Goal: Task Accomplishment & Management: Use online tool/utility

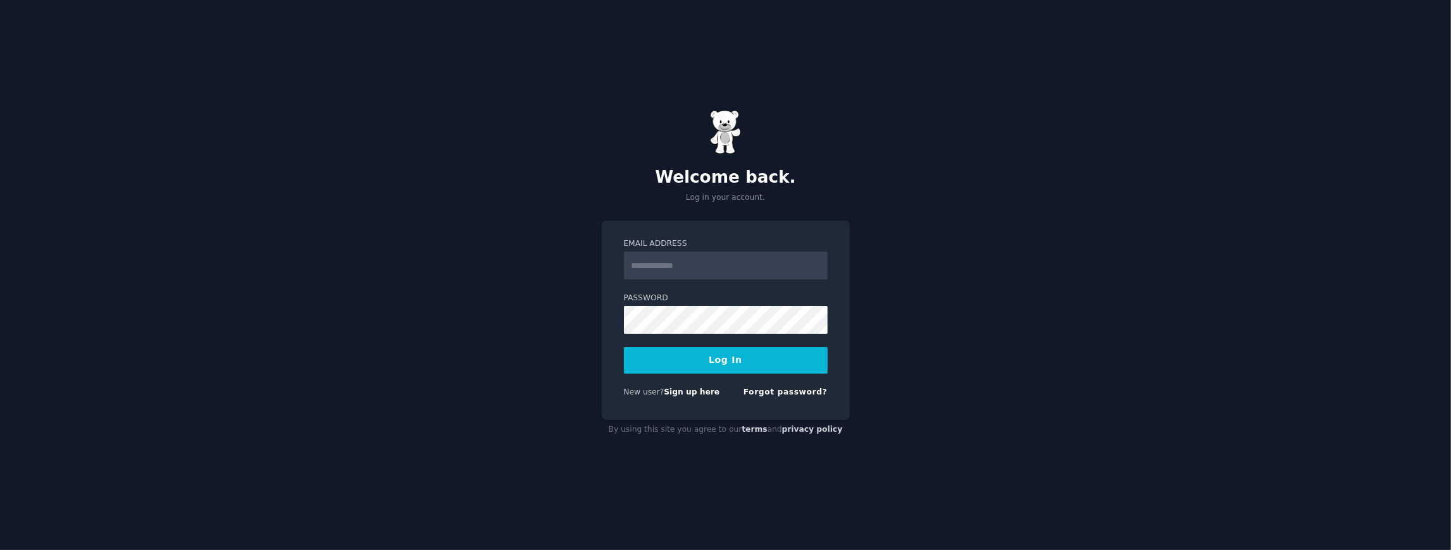
click at [658, 272] on input "Email Address" at bounding box center [726, 266] width 204 height 28
type input "**********"
click at [705, 334] on form "**********" at bounding box center [726, 320] width 204 height 164
click at [711, 354] on button "Log In" at bounding box center [726, 360] width 204 height 27
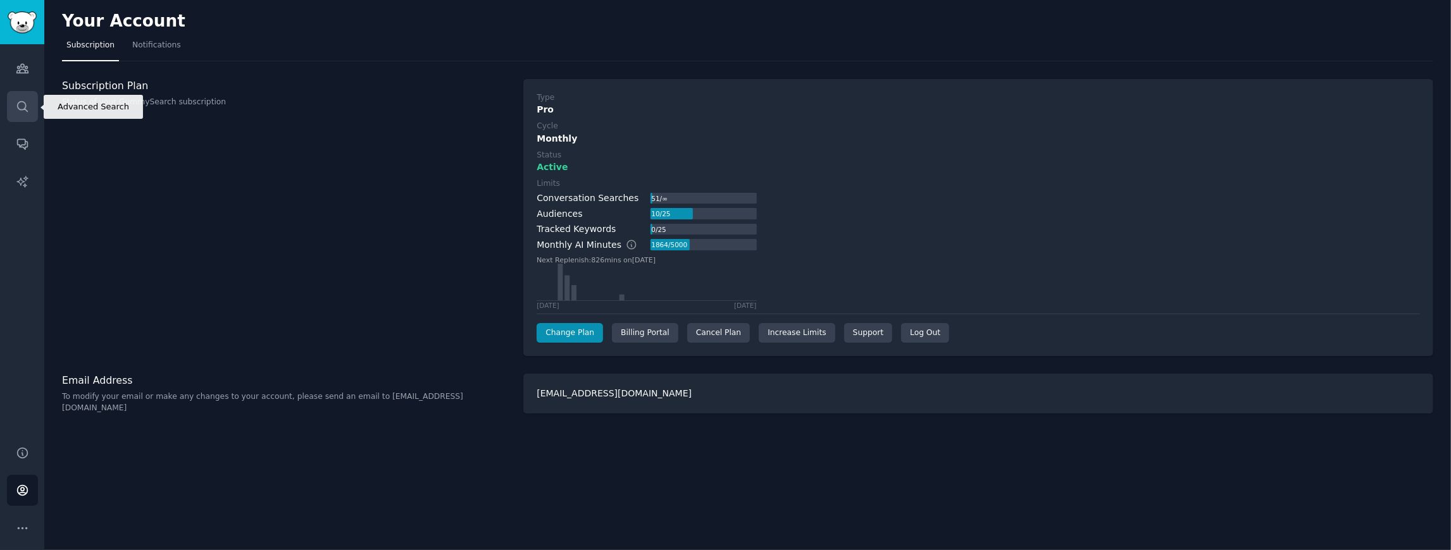
click at [32, 100] on link "Search" at bounding box center [22, 106] width 31 height 31
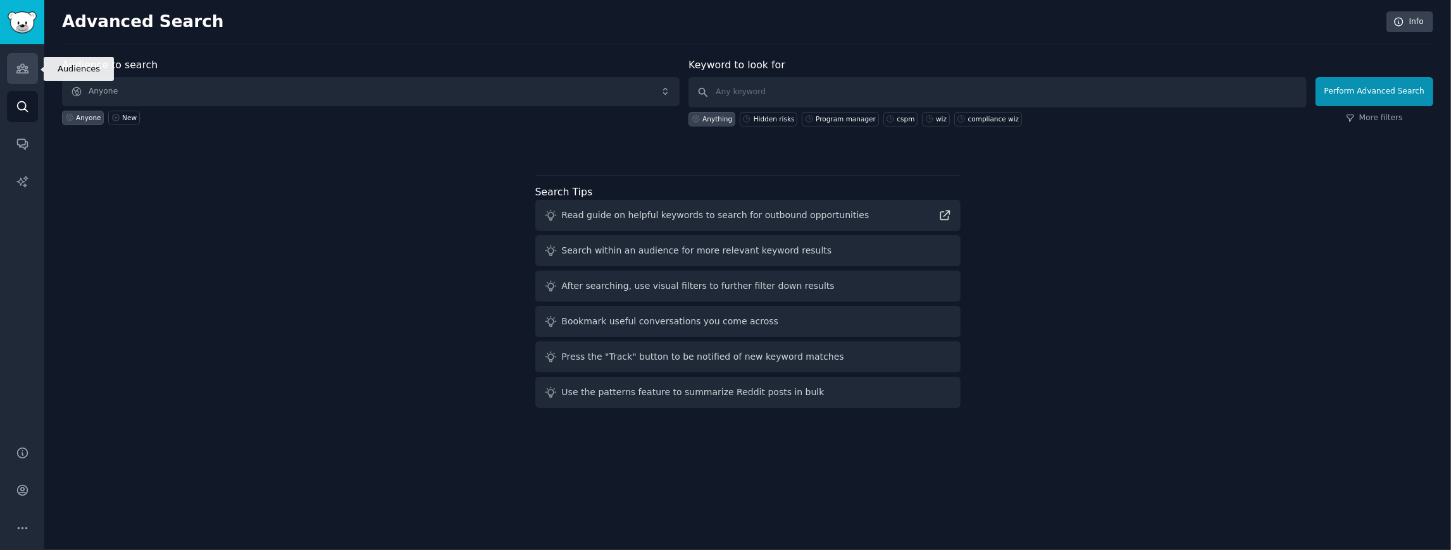
click at [30, 68] on link "Audiences" at bounding box center [22, 68] width 31 height 31
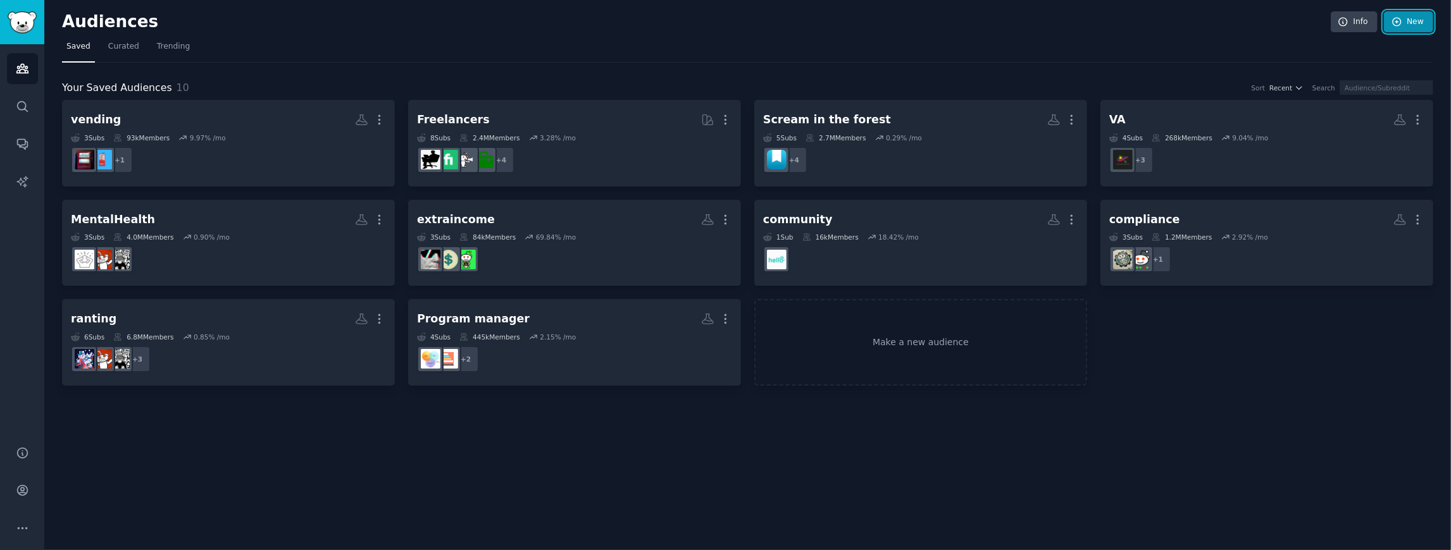
click at [1423, 14] on link "New" at bounding box center [1407, 22] width 49 height 22
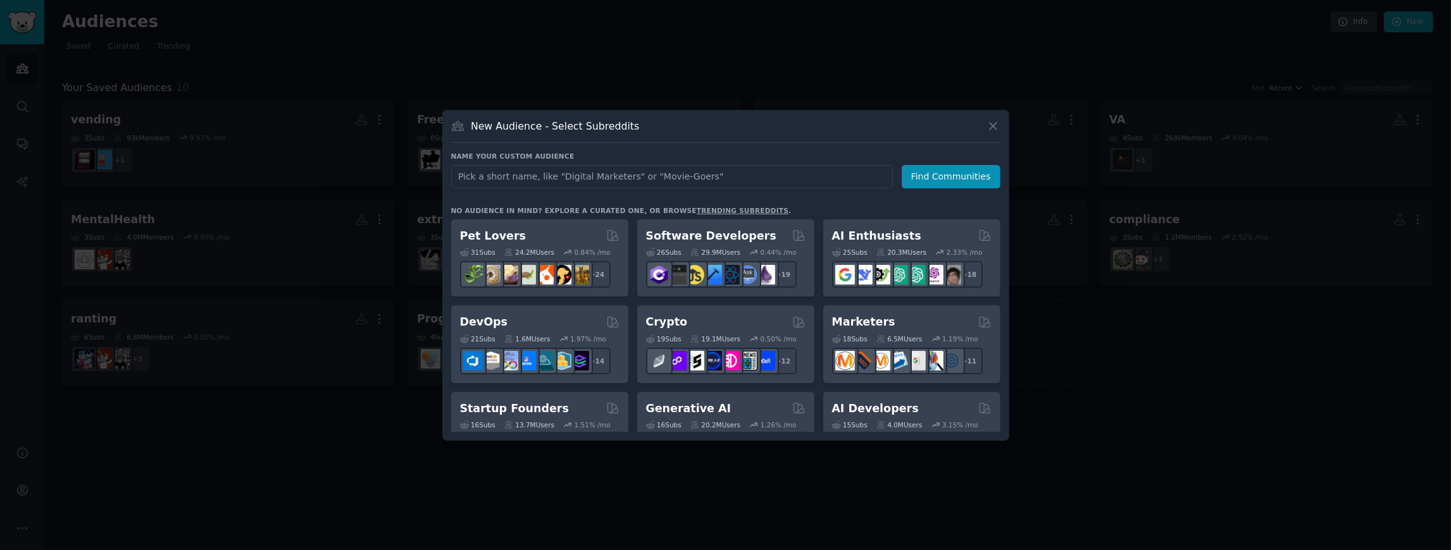
click at [576, 170] on input "text" at bounding box center [672, 176] width 442 height 23
type input "auditor"
click at [922, 171] on button "Find Communities" at bounding box center [950, 176] width 99 height 23
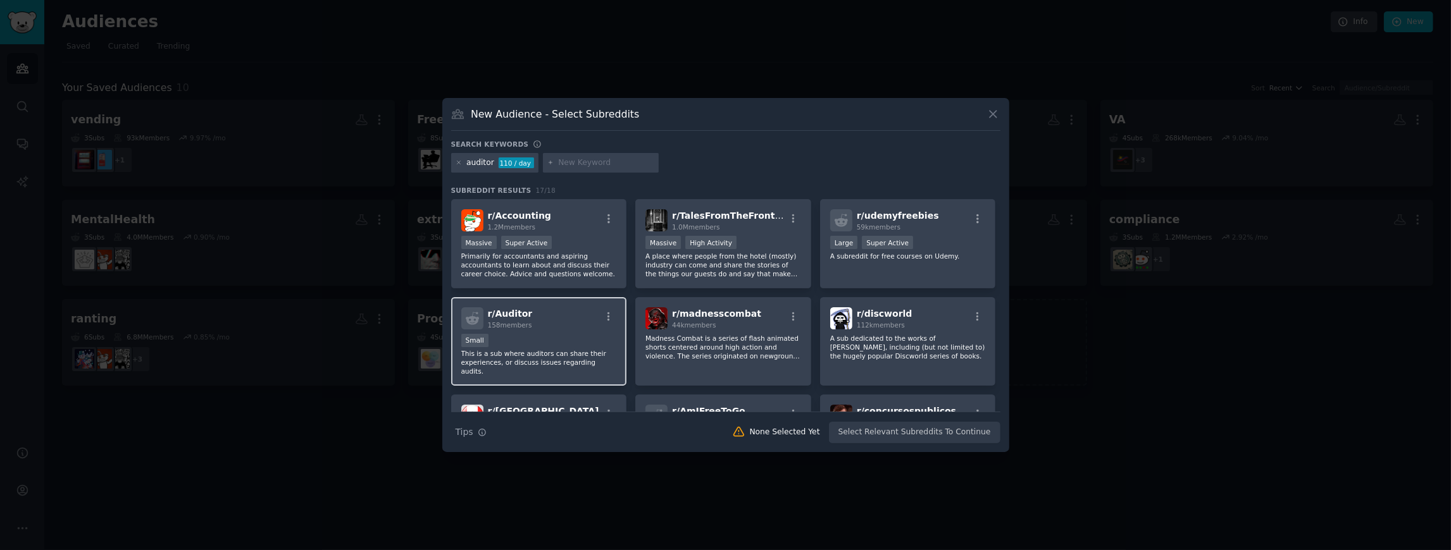
click at [590, 314] on div "r/ Auditor 158 members" at bounding box center [539, 318] width 156 height 22
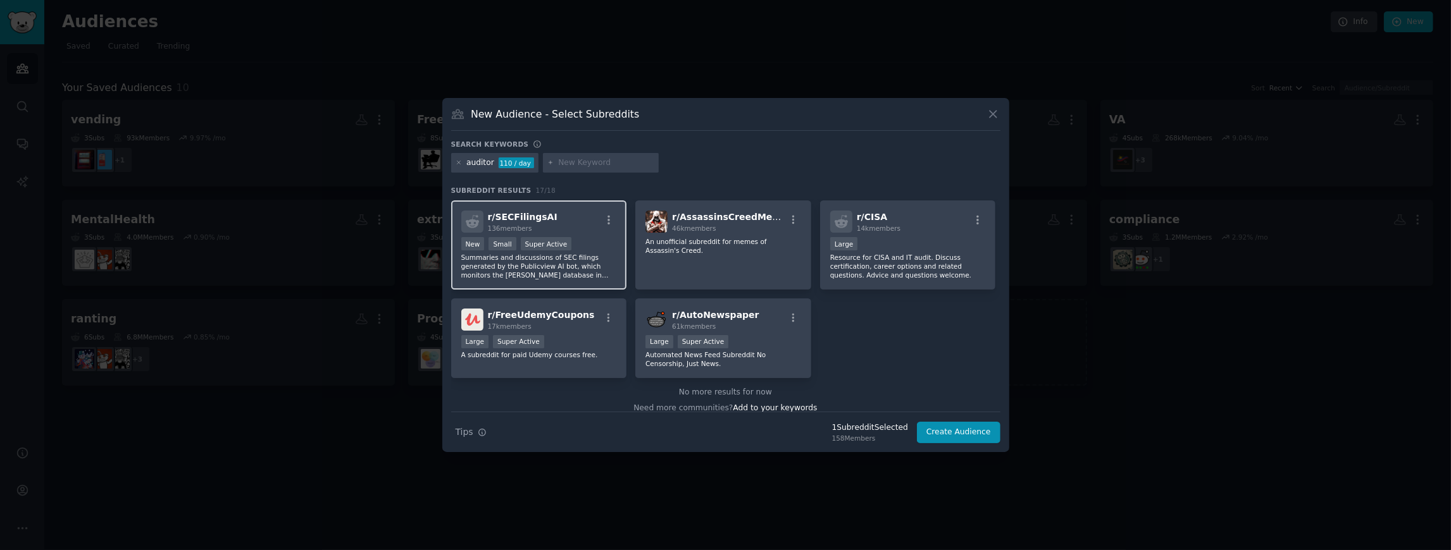
scroll to position [392, 0]
click at [568, 162] on input "text" at bounding box center [606, 163] width 96 height 11
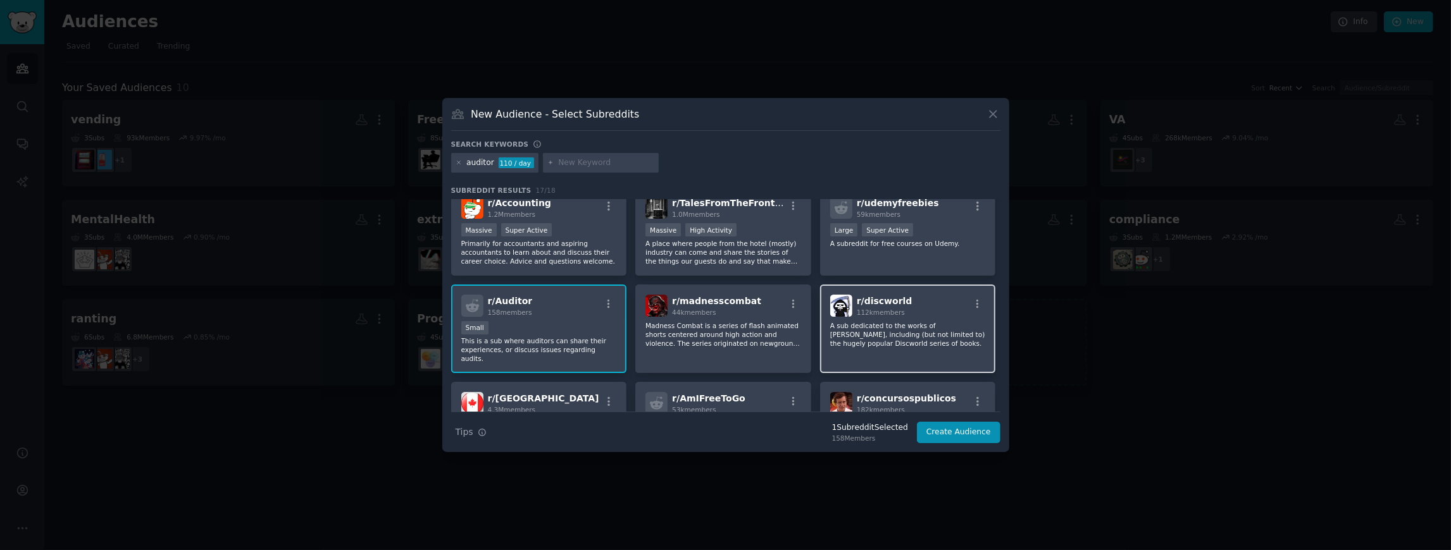
scroll to position [0, 0]
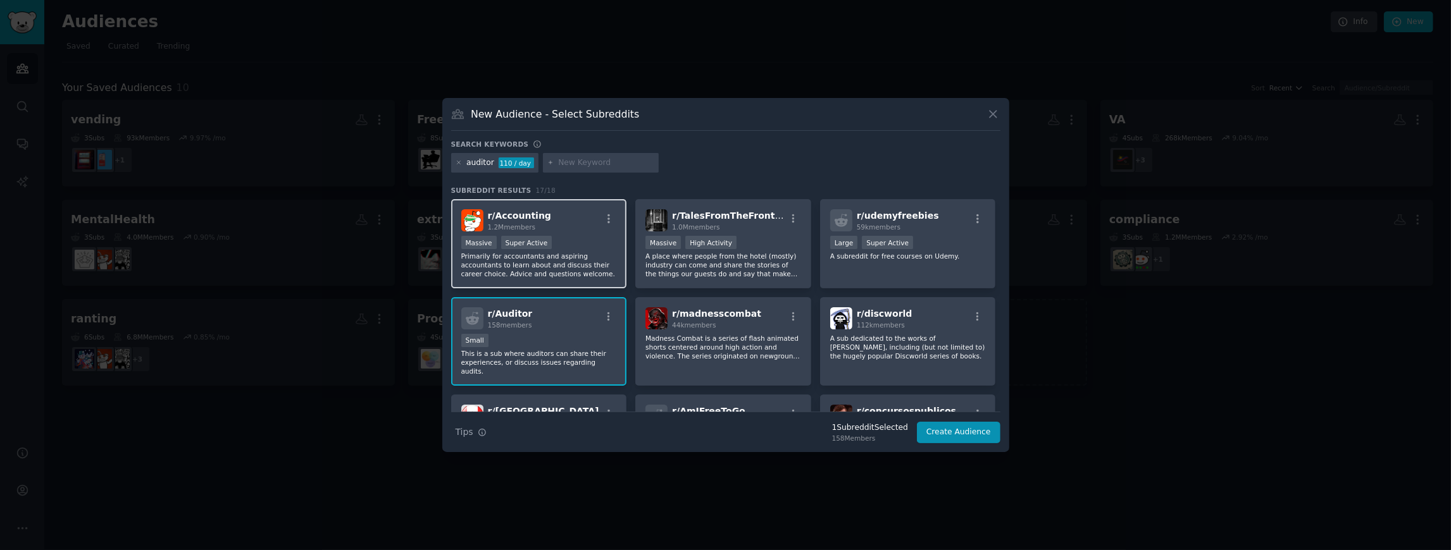
paste input "GZe9Ekiav7vyMU@3TTMF"
type input "GZe9Ekiav7vyMU@3TTMF"
paste input "InternalAudit"
type input "InternalAudit"
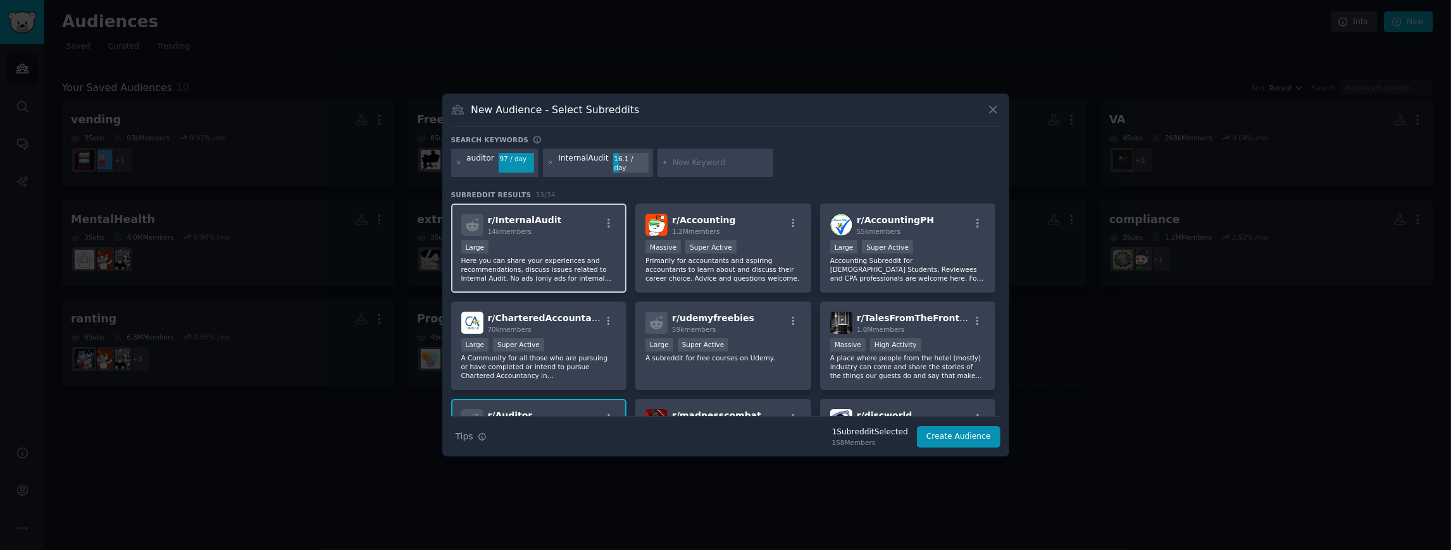
click at [598, 219] on div "r/ InternalAudit 14k members" at bounding box center [539, 225] width 156 height 22
click at [675, 168] on div at bounding box center [715, 163] width 116 height 29
click at [675, 165] on input "text" at bounding box center [720, 163] width 96 height 11
type input "audit"
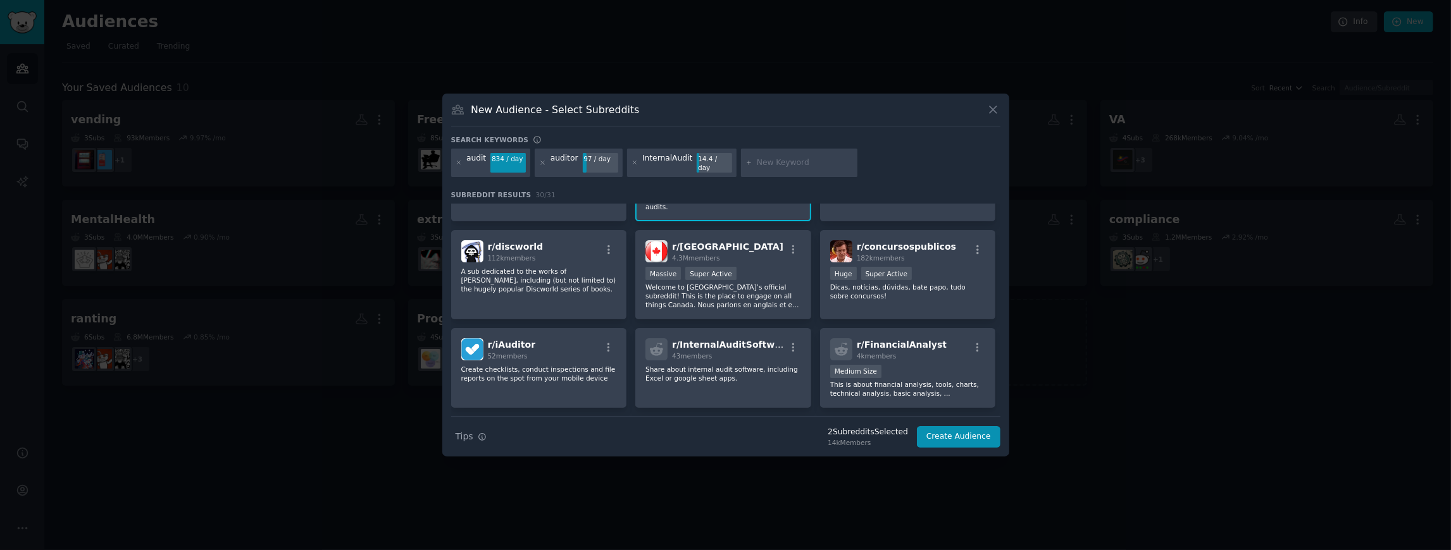
scroll to position [380, 0]
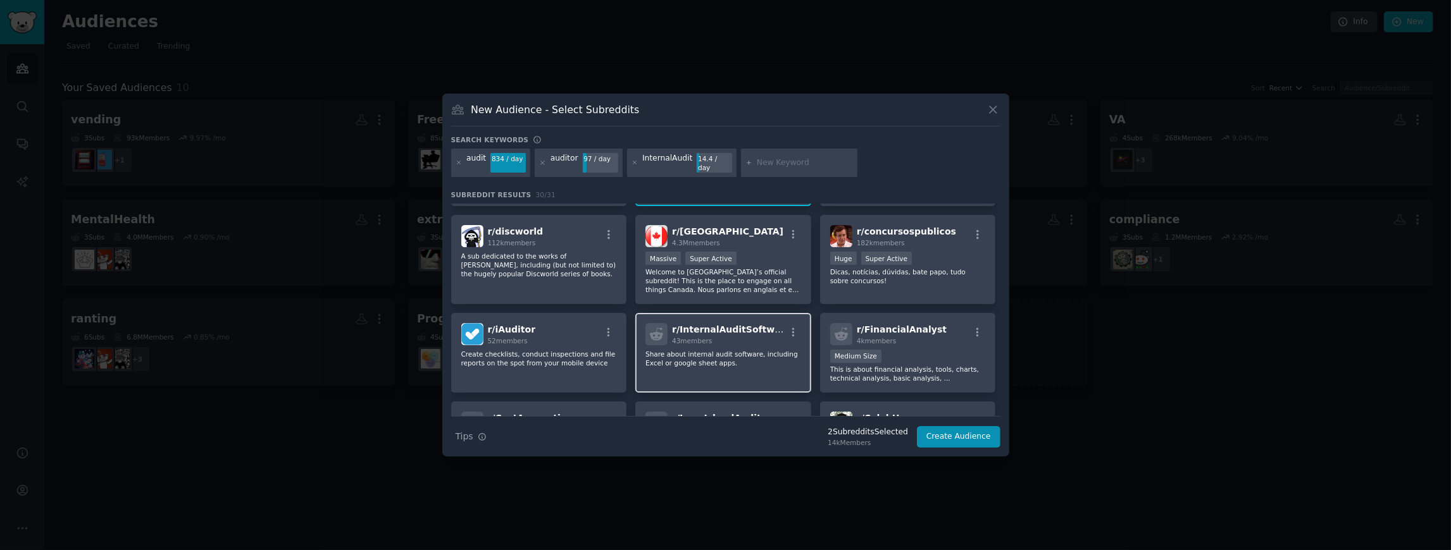
click at [706, 313] on div "r/ InternalAuditSoftware 43 members Share about internal audit software, includ…" at bounding box center [723, 353] width 176 height 80
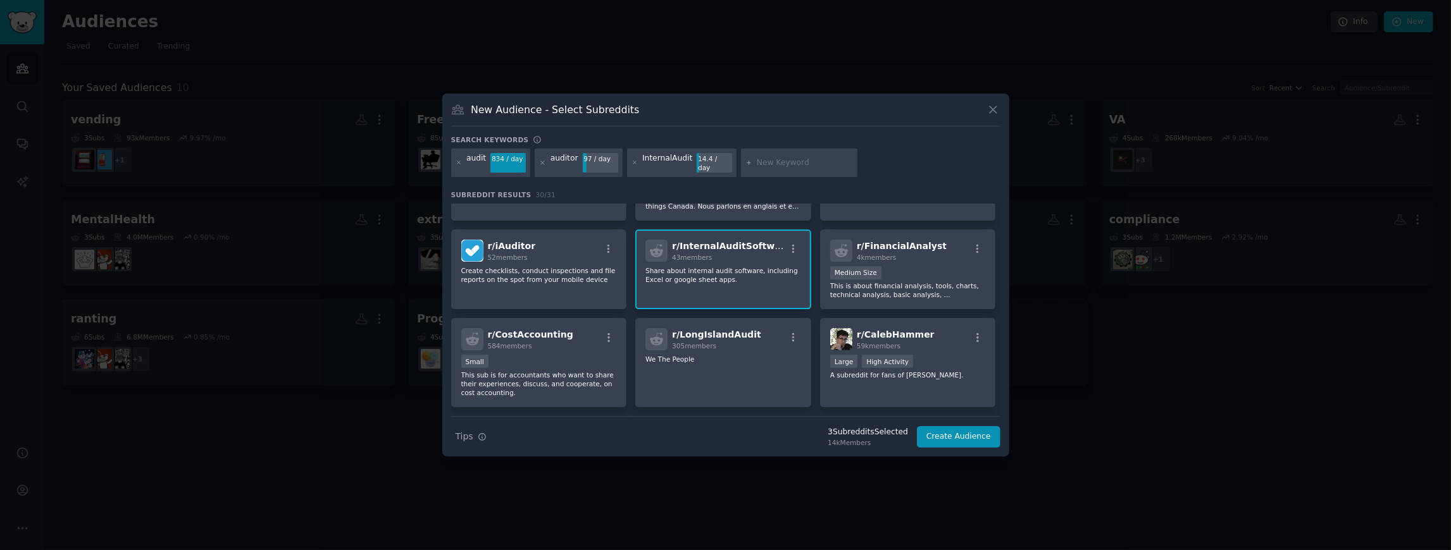
scroll to position [464, 0]
click at [978, 436] on button "Create Audience" at bounding box center [959, 437] width 84 height 22
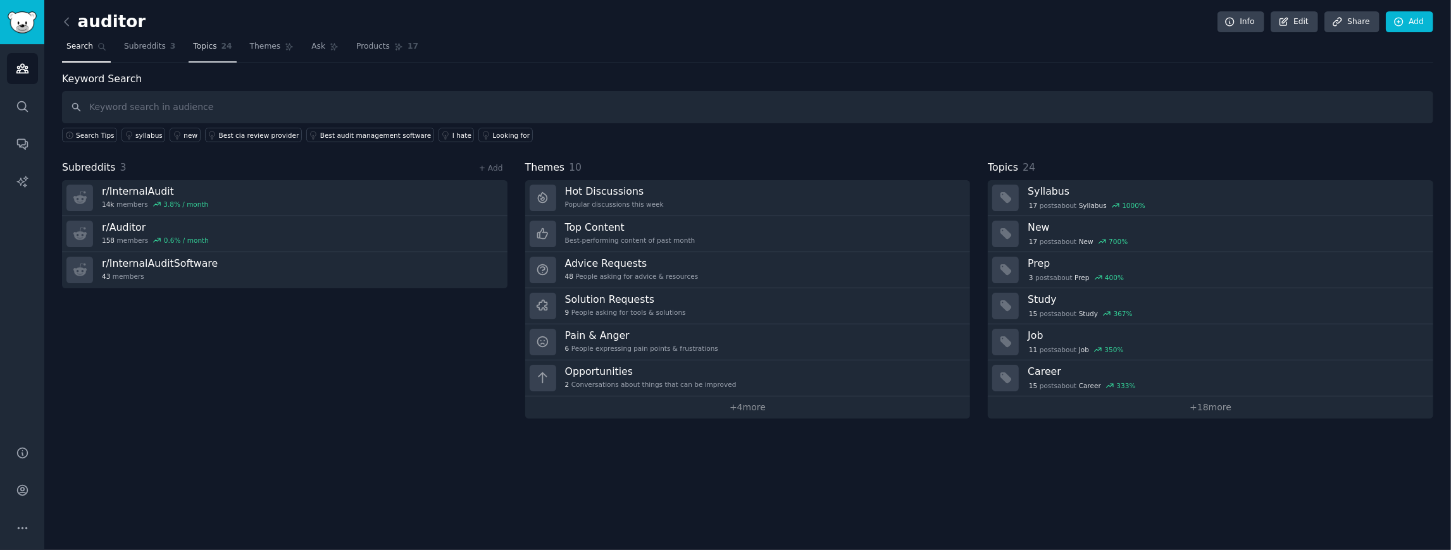
click at [193, 43] on span "Topics" at bounding box center [204, 46] width 23 height 11
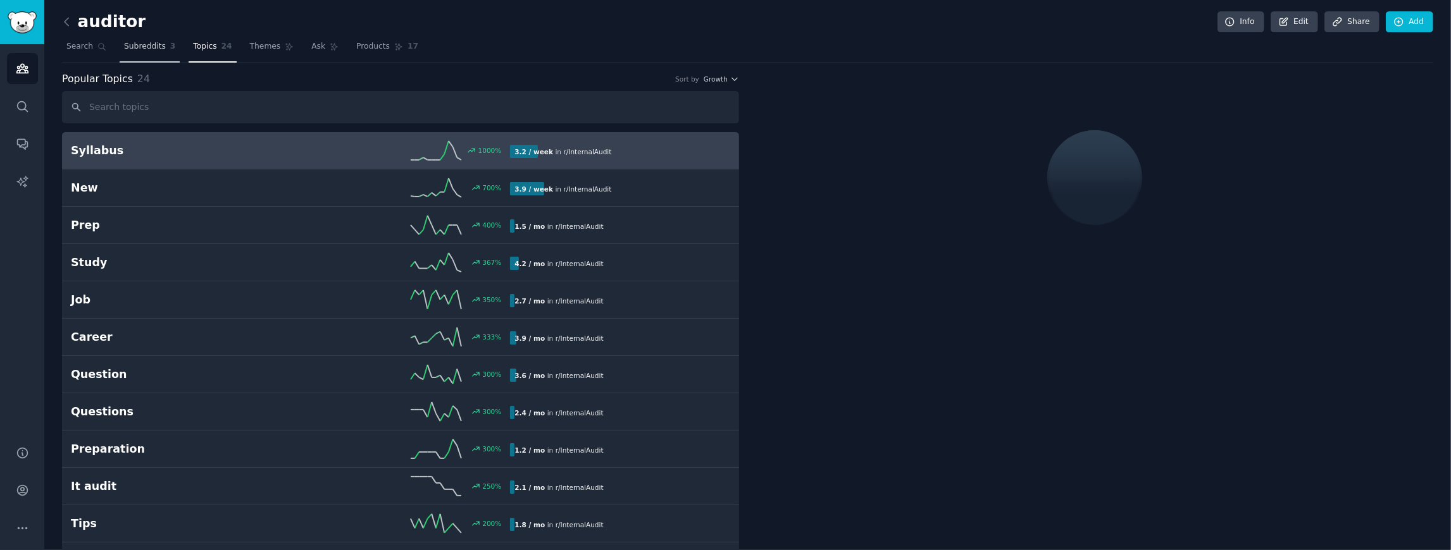
click at [137, 44] on span "Subreddits" at bounding box center [145, 46] width 42 height 11
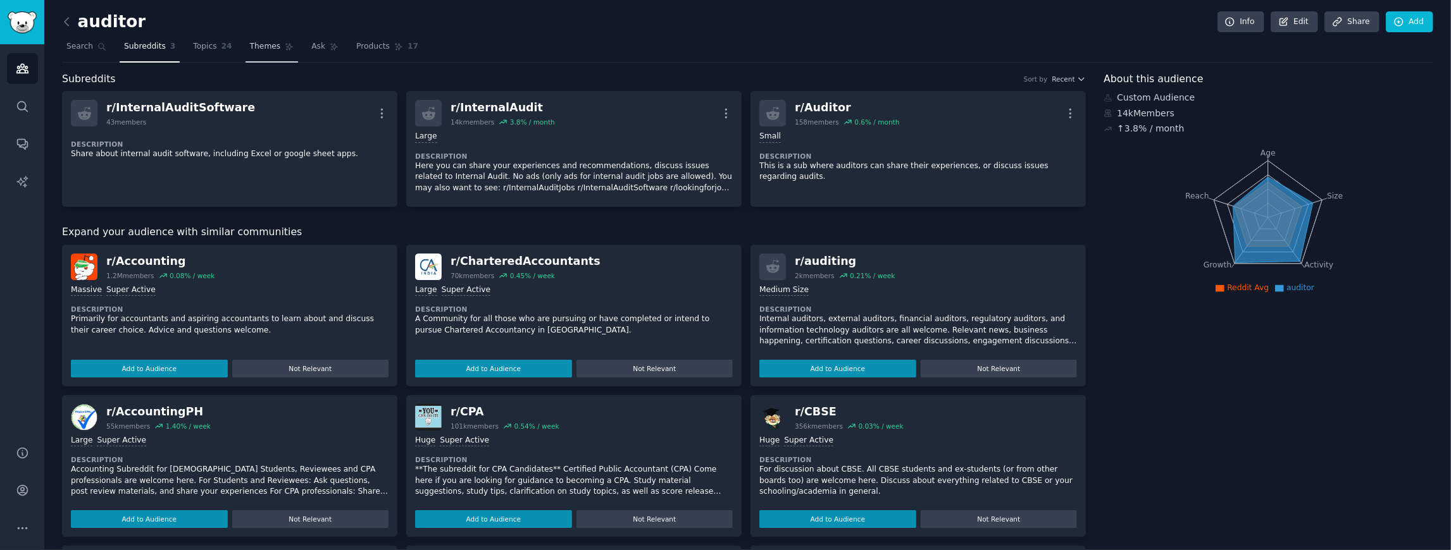
click at [250, 50] on span "Themes" at bounding box center [265, 46] width 31 height 11
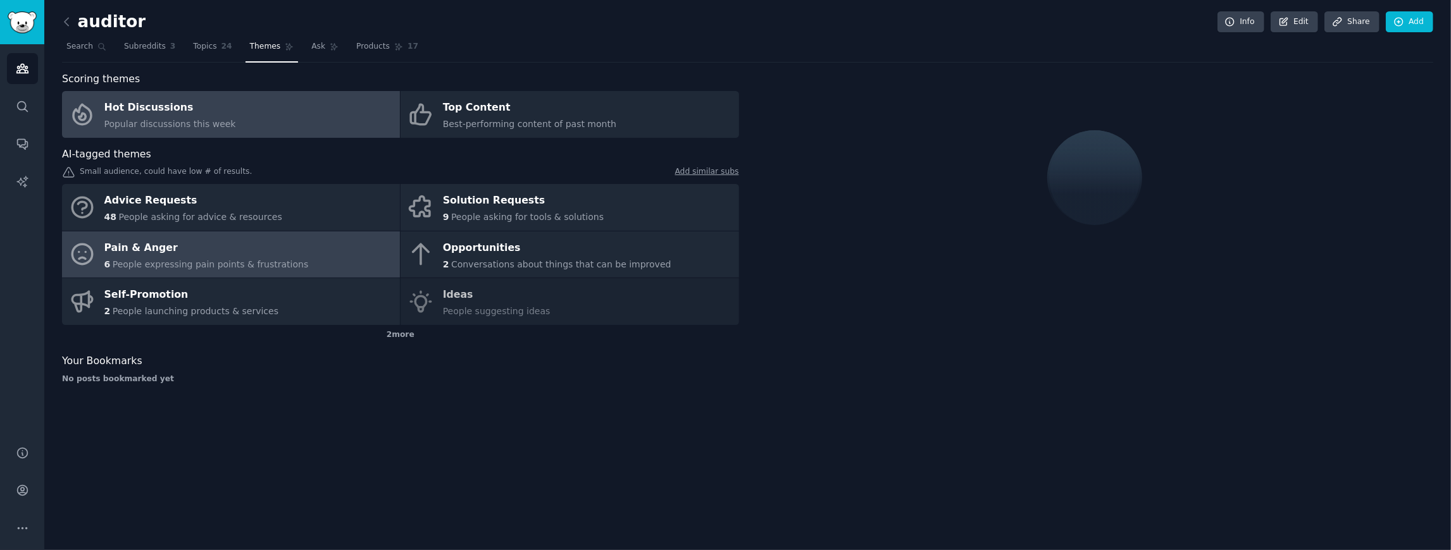
click at [204, 261] on span "People expressing pain points & frustrations" at bounding box center [211, 264] width 196 height 10
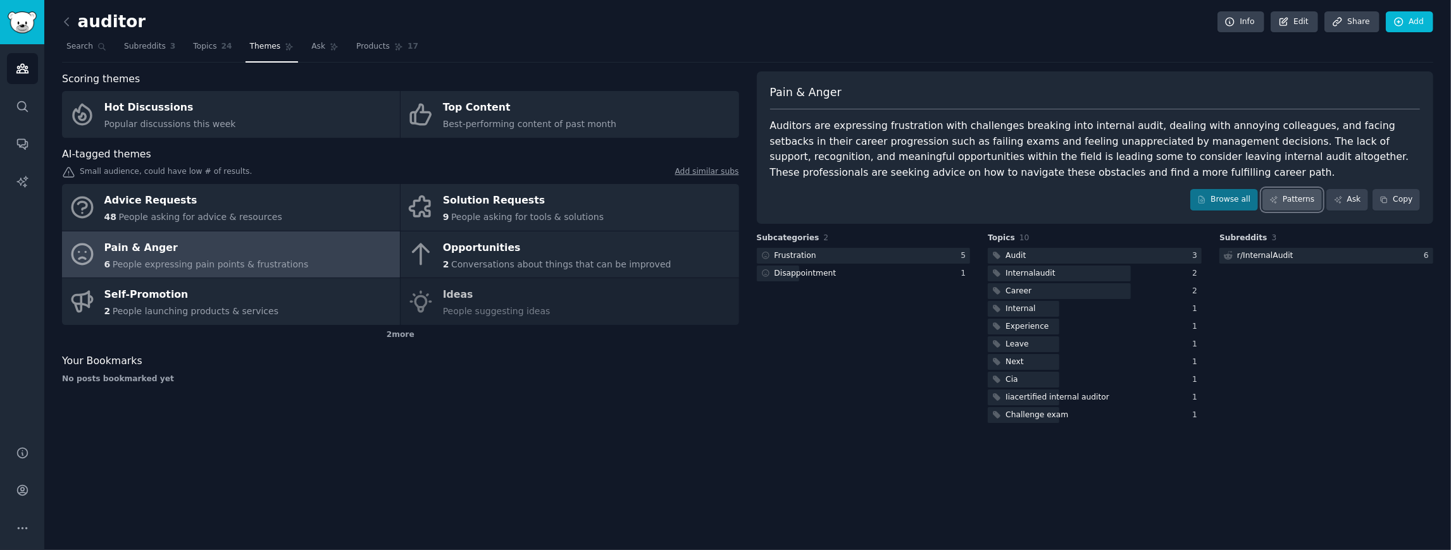
click at [1299, 194] on link "Patterns" at bounding box center [1291, 200] width 59 height 22
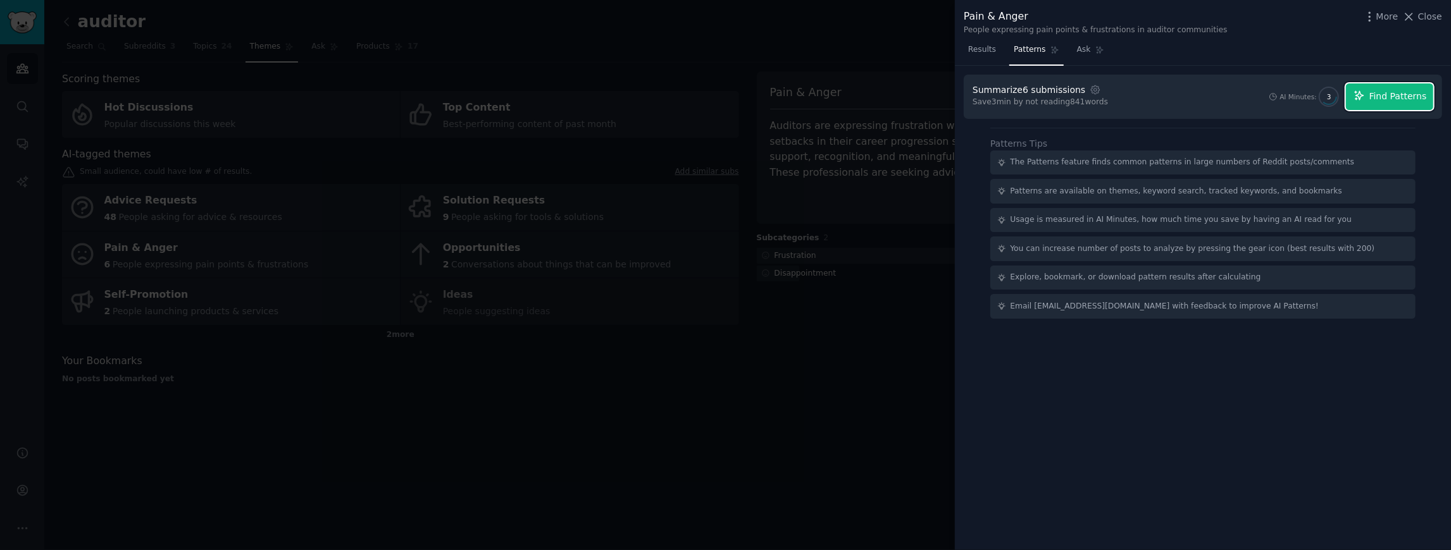
click at [1381, 99] on span "Find Patterns" at bounding box center [1398, 96] width 58 height 13
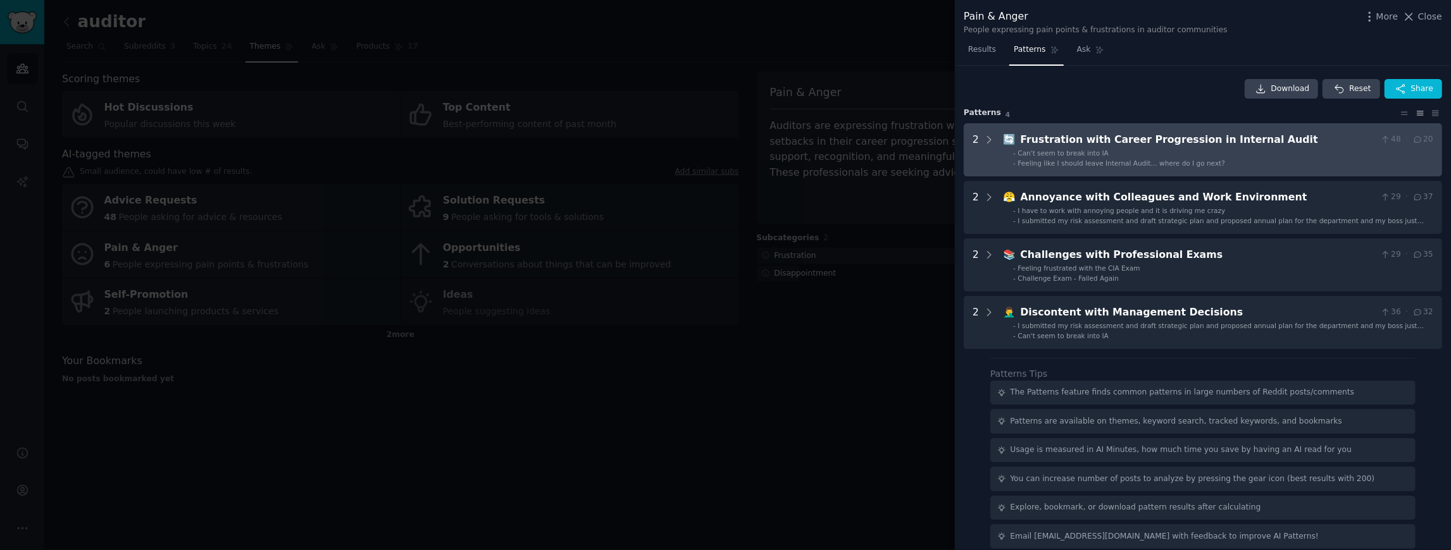
click at [1062, 134] on div "Frustration with Career Progression in Internal Audit" at bounding box center [1197, 140] width 355 height 16
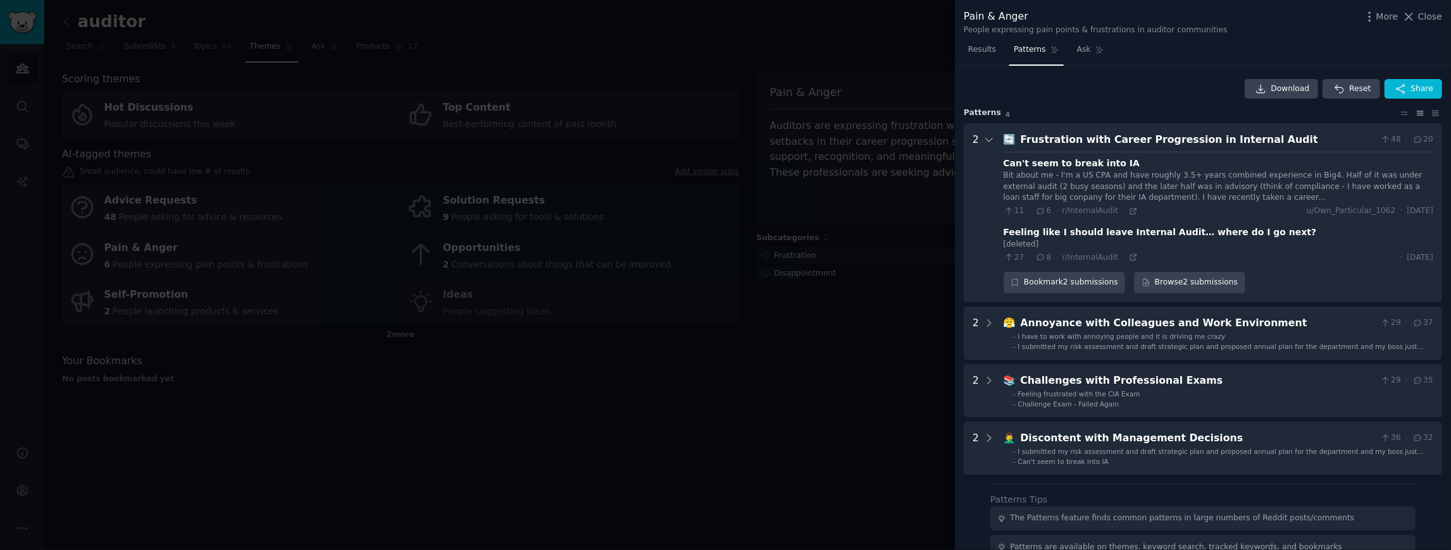
click at [803, 108] on div at bounding box center [725, 275] width 1451 height 550
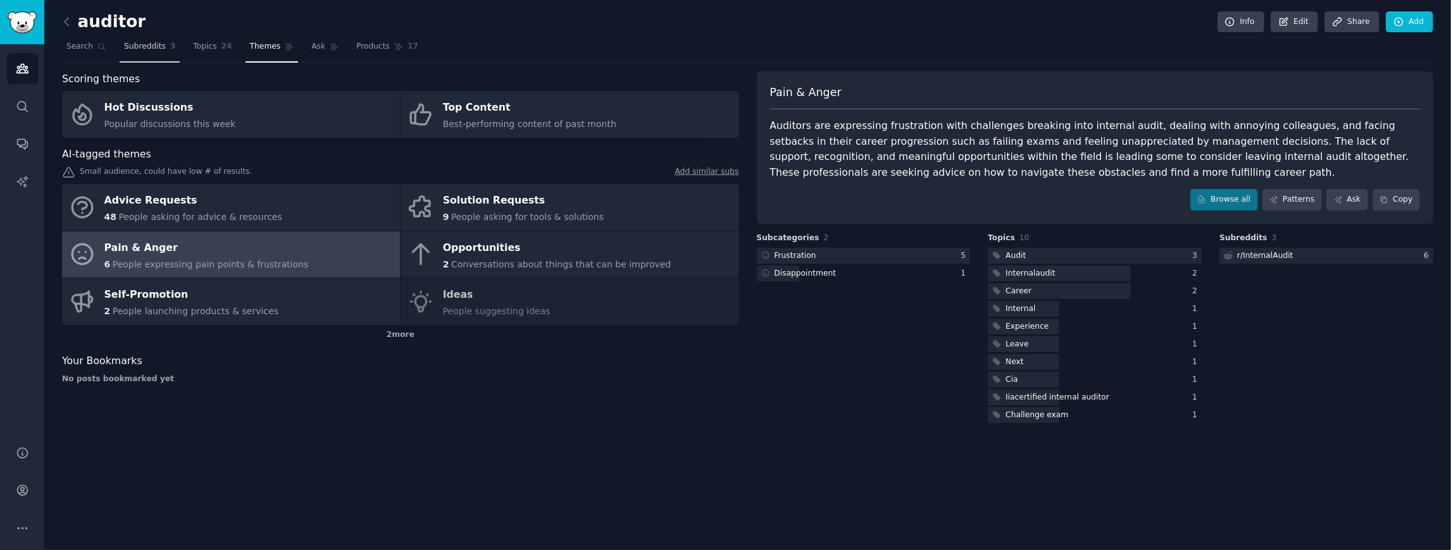
click at [124, 46] on span "Subreddits" at bounding box center [145, 46] width 42 height 11
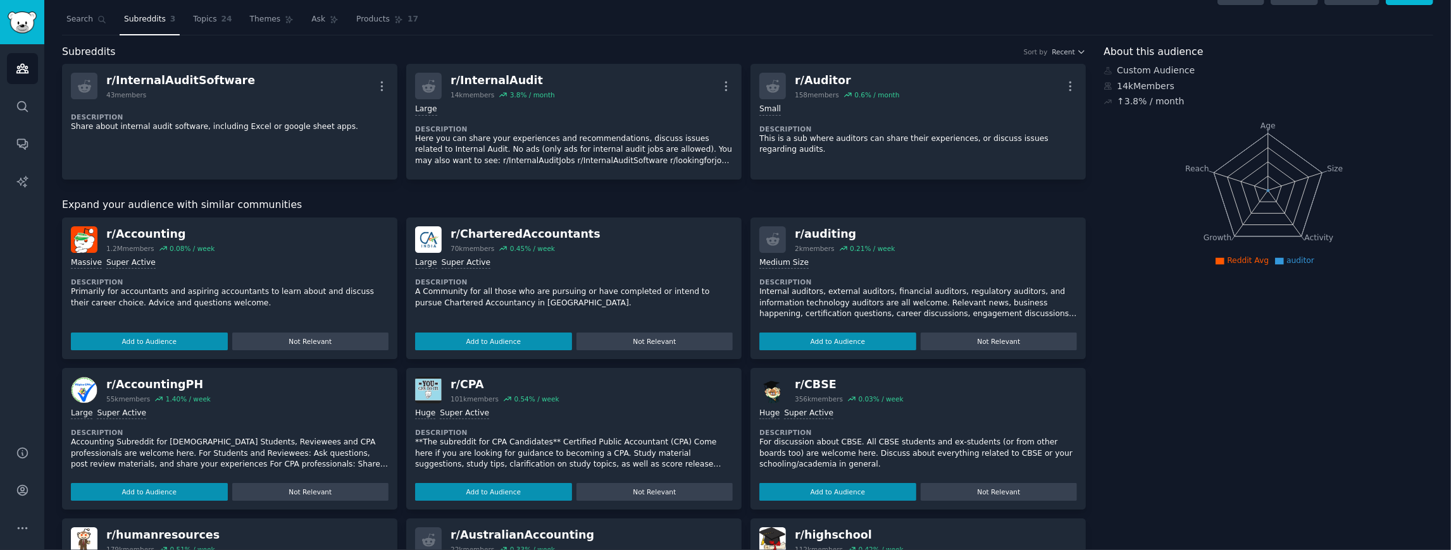
scroll to position [42, 0]
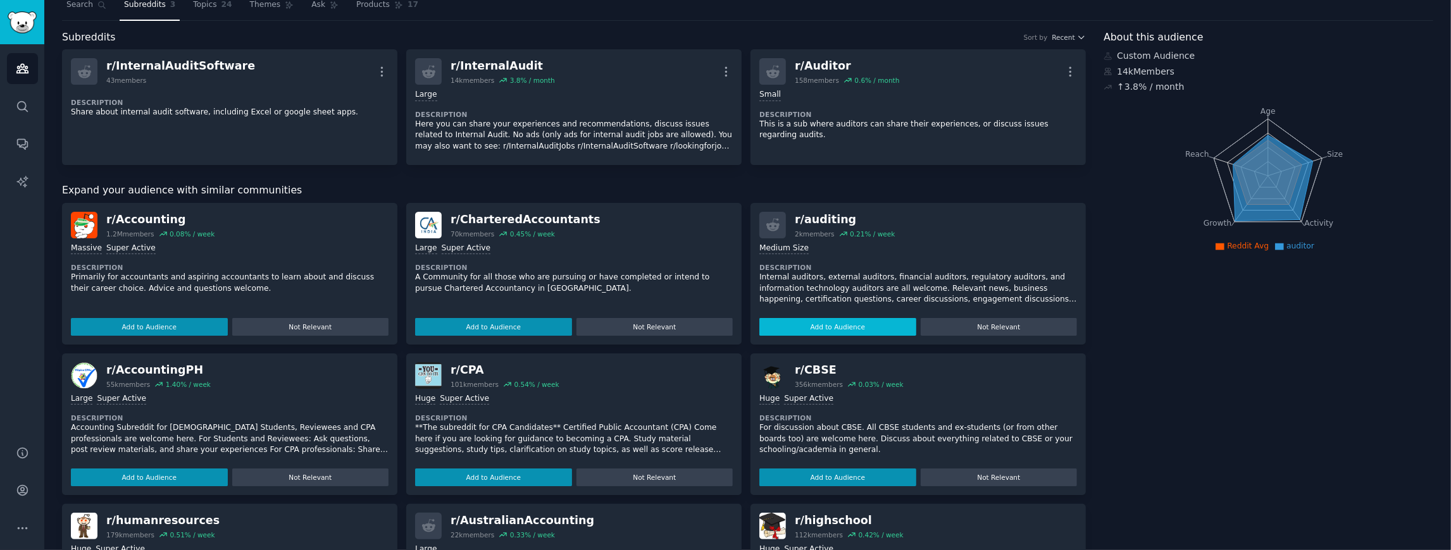
click at [851, 331] on button "Add to Audience" at bounding box center [837, 327] width 157 height 18
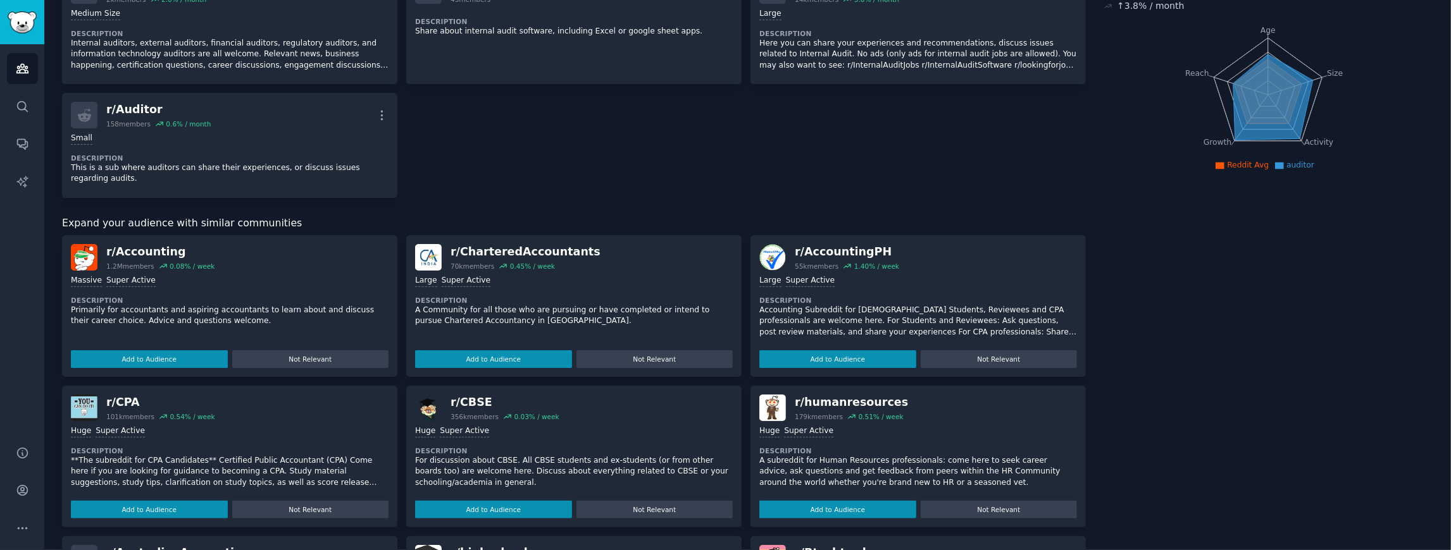
scroll to position [0, 0]
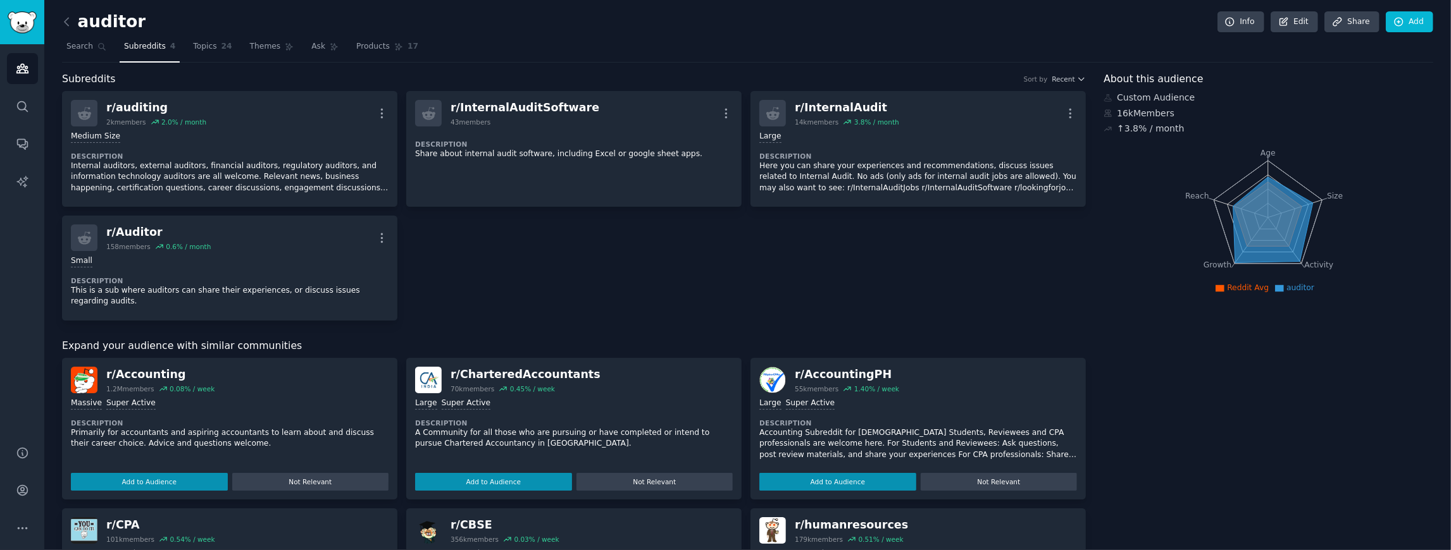
click at [516, 284] on div "r/ auditing 2k members 2.0 % / month More Medium Size Description Internal audi…" at bounding box center [574, 206] width 1024 height 230
click at [206, 47] on span "Topics" at bounding box center [204, 46] width 23 height 11
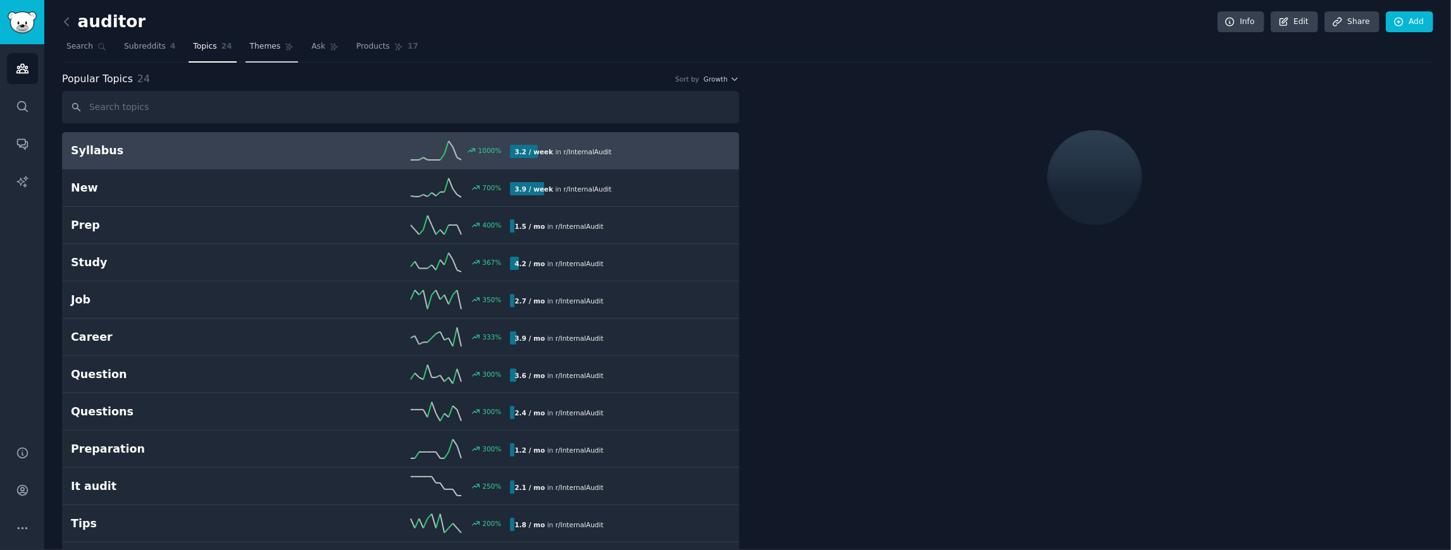
click at [286, 44] on icon at bounding box center [289, 47] width 7 height 7
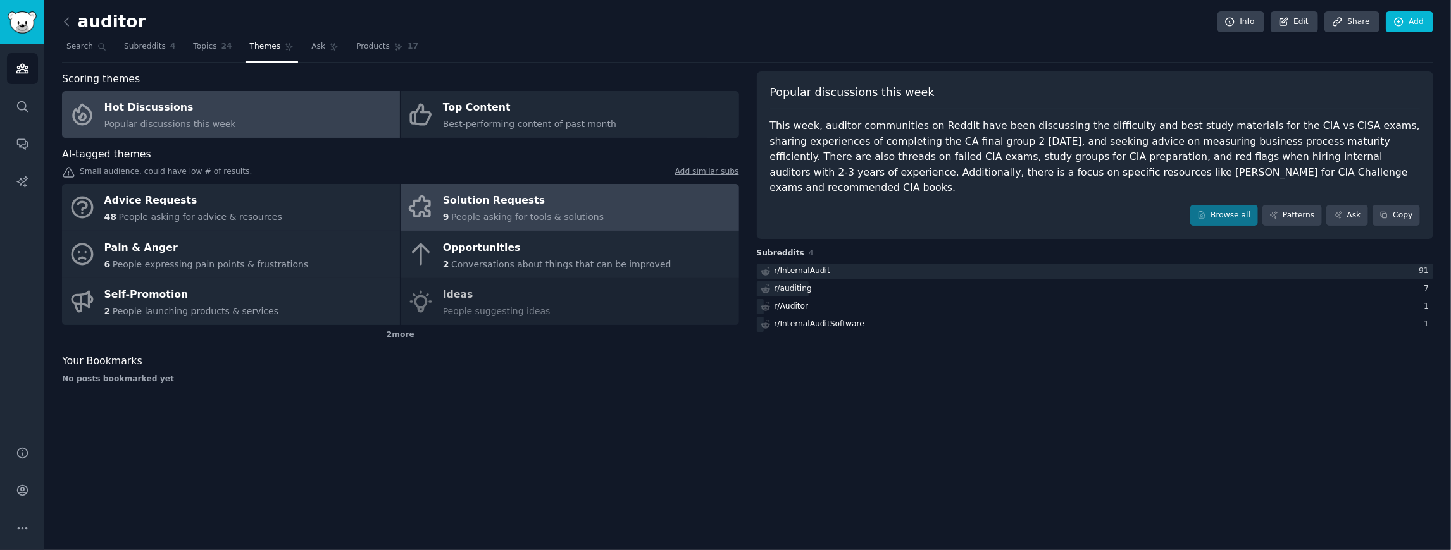
click at [495, 189] on link "Solution Requests 9 People asking for tools & solutions" at bounding box center [569, 207] width 338 height 47
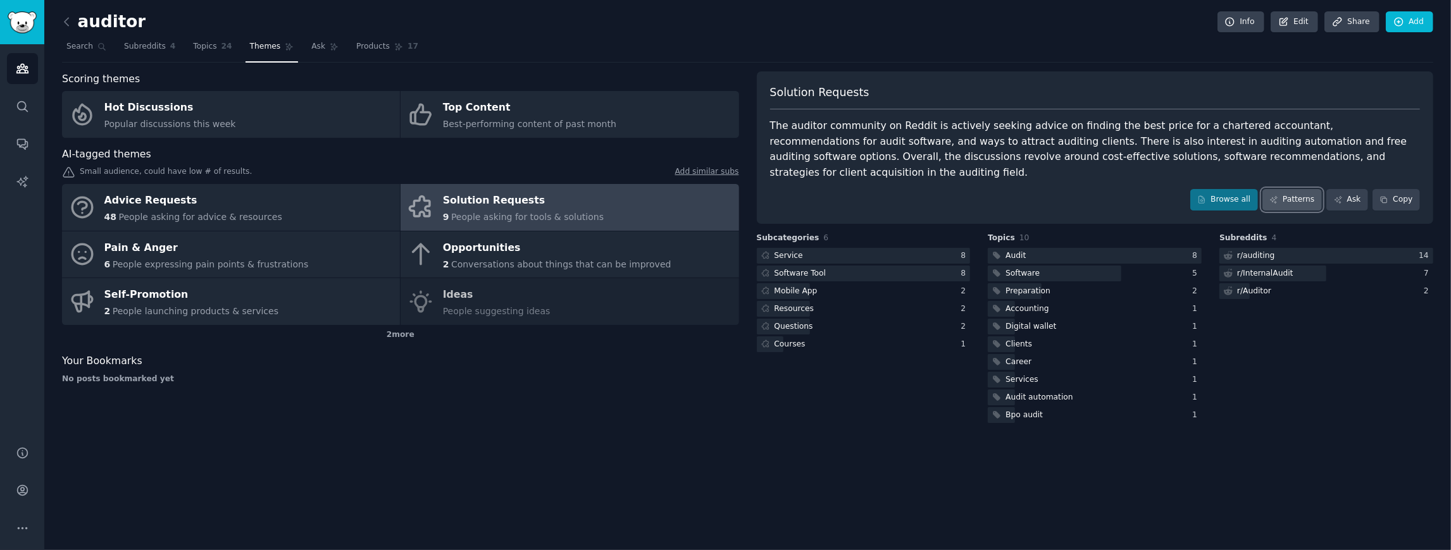
click at [1278, 195] on icon at bounding box center [1273, 199] width 9 height 9
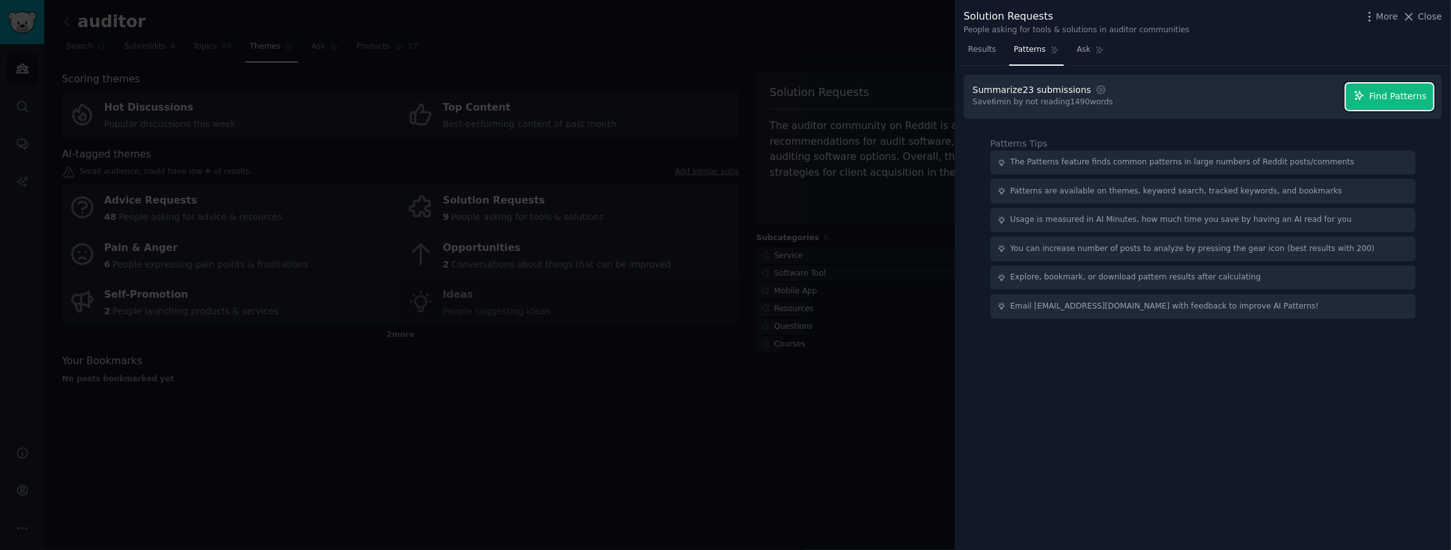
click at [1407, 101] on span "Find Patterns" at bounding box center [1398, 96] width 58 height 13
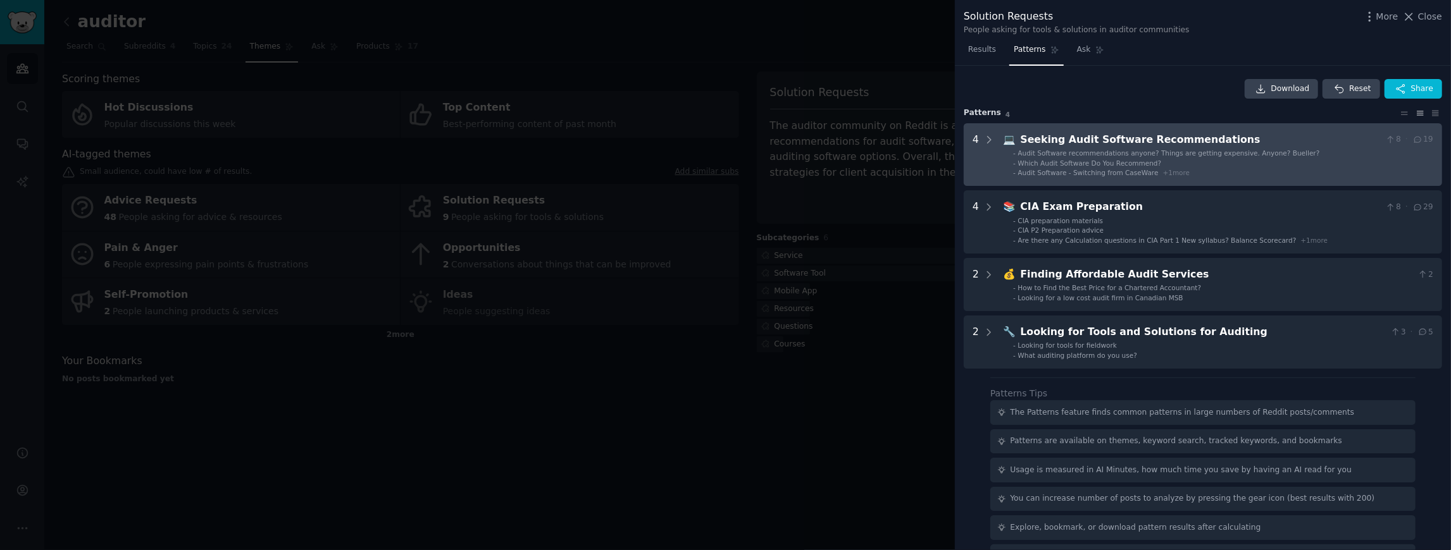
click at [1146, 143] on div "Seeking Audit Software Recommendations" at bounding box center [1200, 140] width 360 height 16
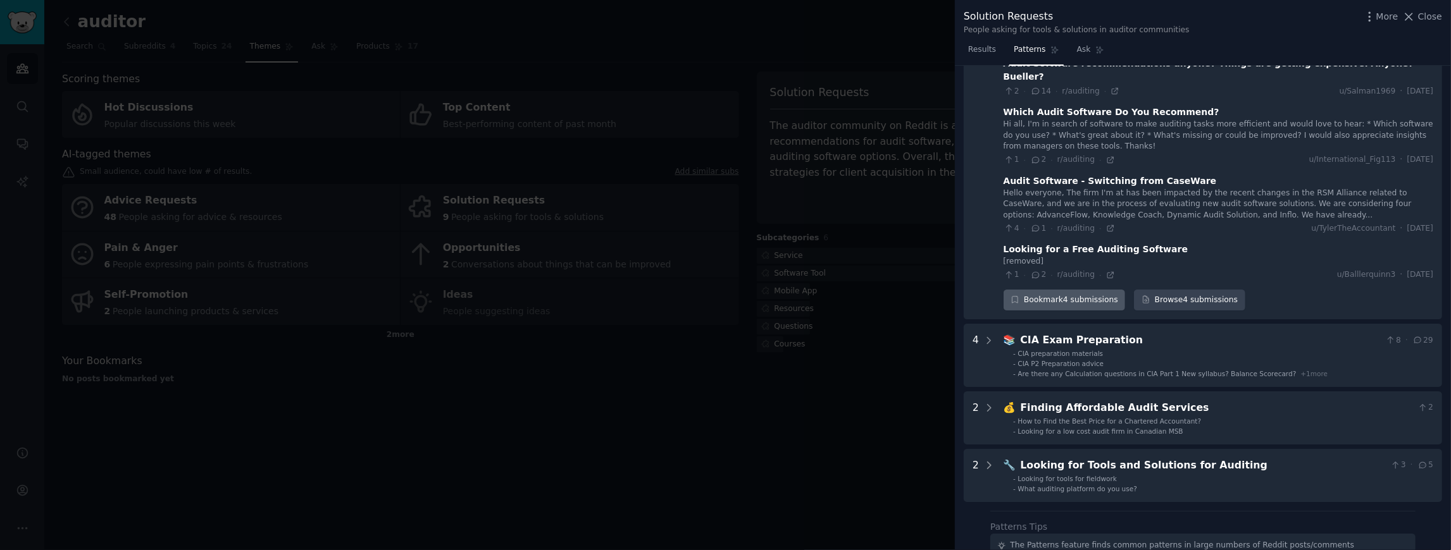
scroll to position [142, 0]
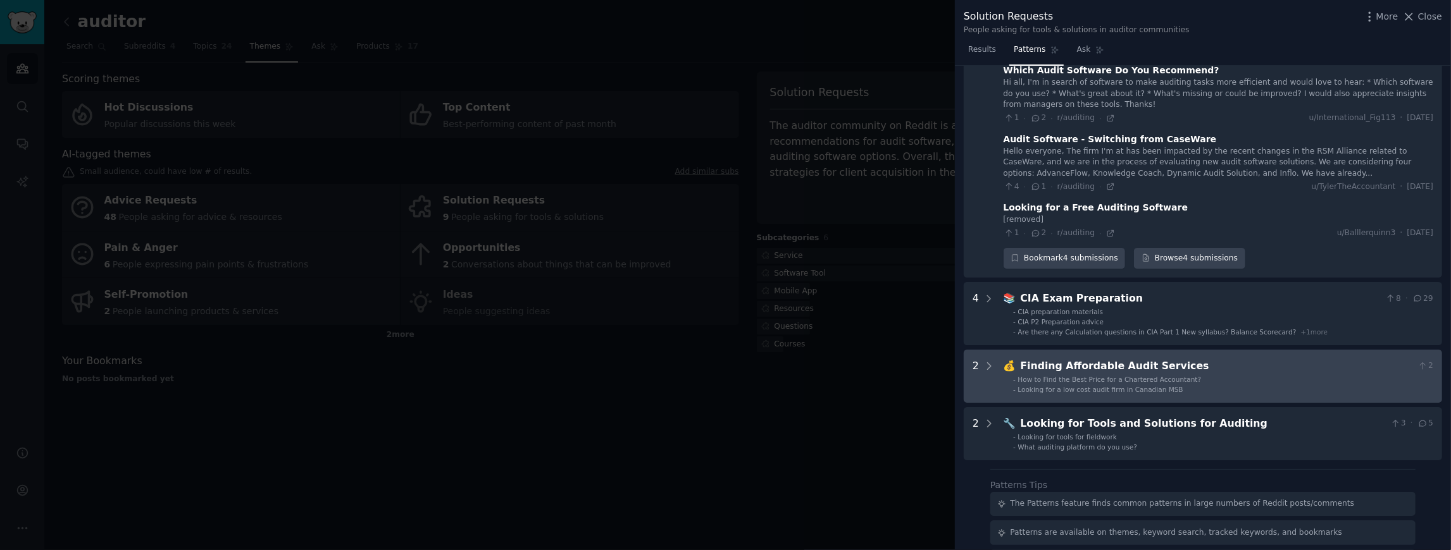
click at [1111, 359] on div "Finding Affordable Audit Services" at bounding box center [1216, 367] width 392 height 16
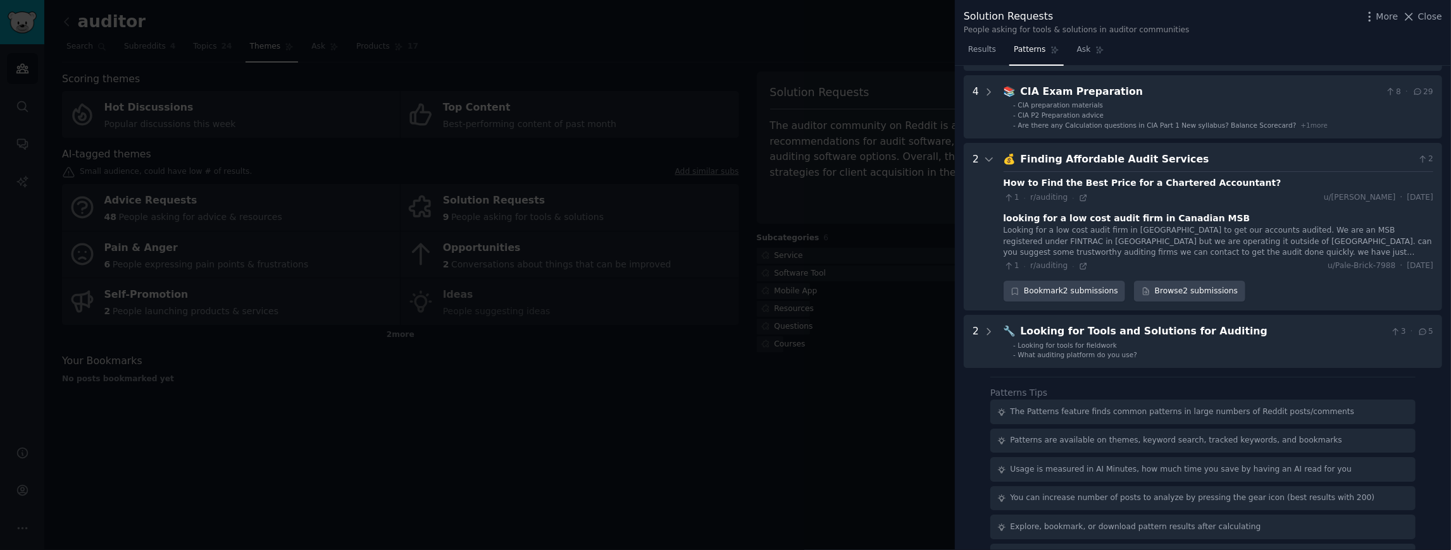
scroll to position [364, 0]
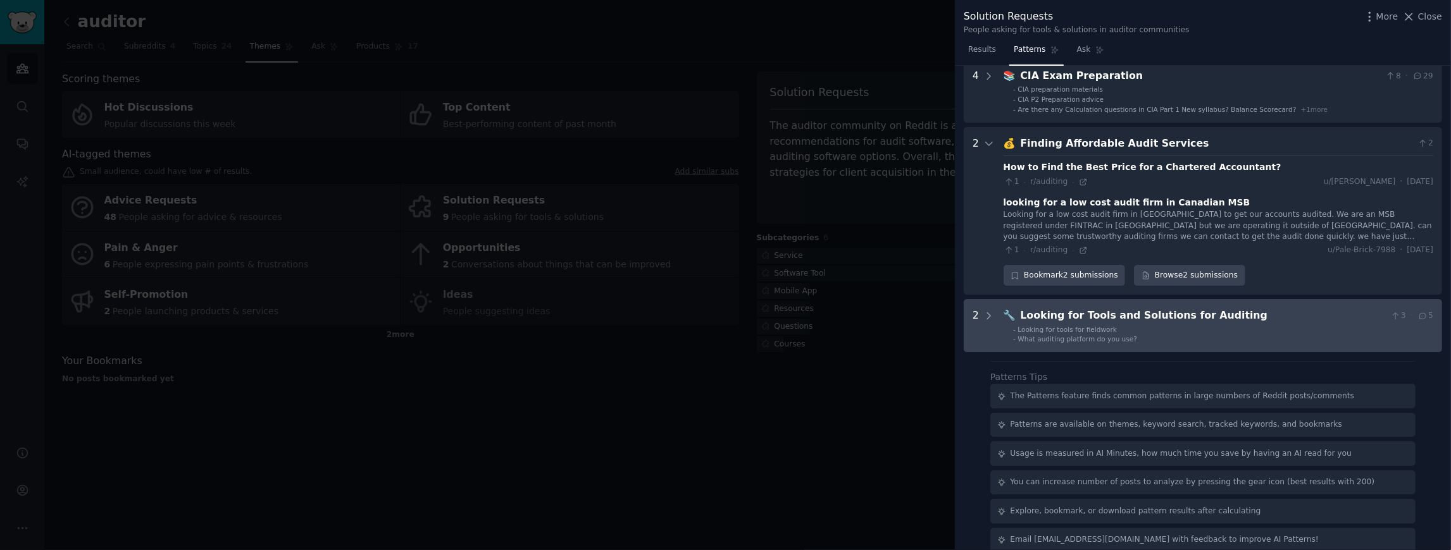
click at [1118, 308] on div "Looking for Tools and Solutions for Auditing" at bounding box center [1202, 316] width 365 height 16
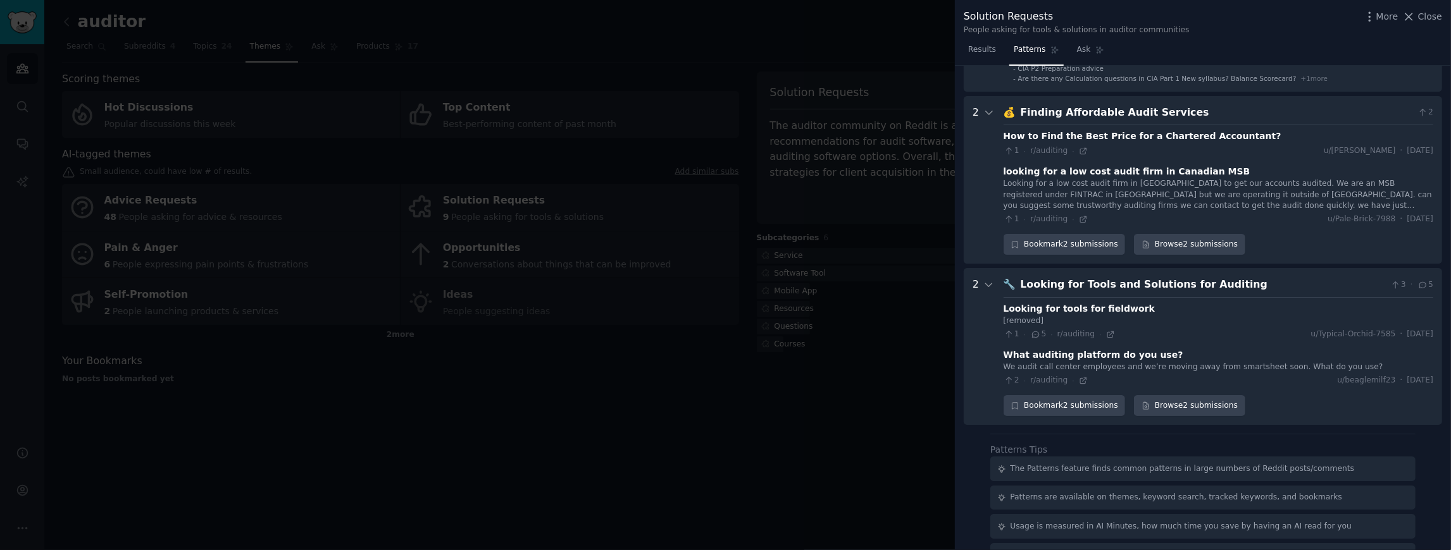
scroll to position [383, 0]
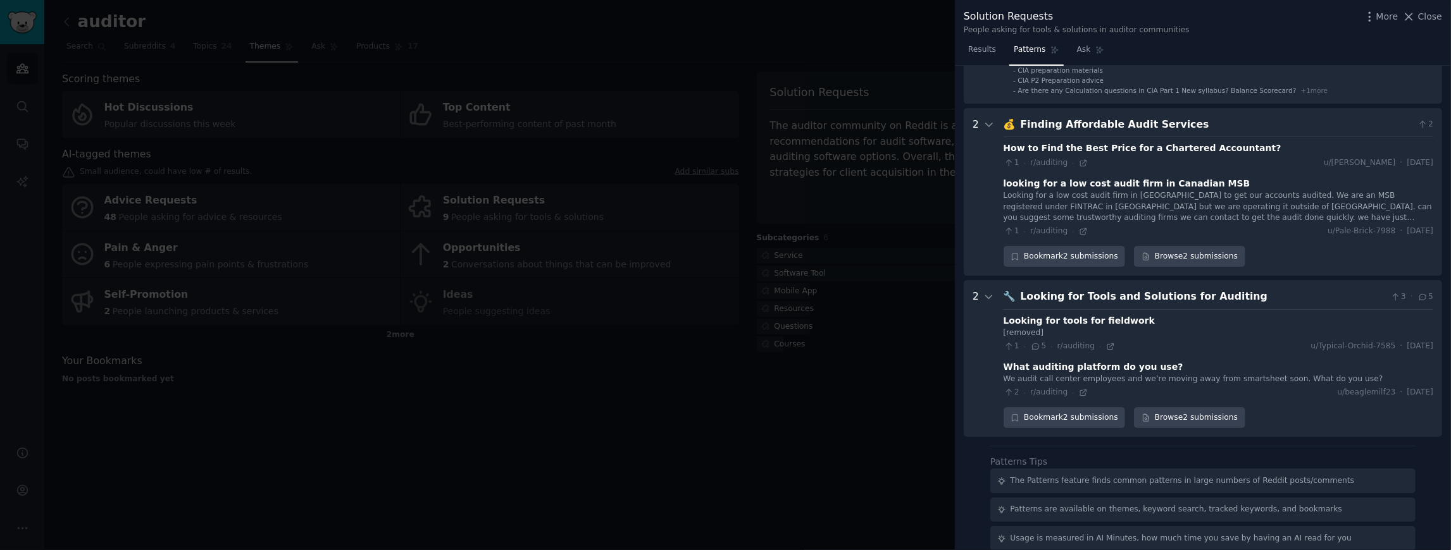
click at [1034, 342] on icon at bounding box center [1035, 346] width 11 height 9
click at [1275, 328] on div "[removed]" at bounding box center [1218, 333] width 430 height 11
click at [1072, 314] on div "Looking for tools for fieldwork" at bounding box center [1079, 320] width 152 height 13
click at [1106, 342] on icon at bounding box center [1110, 346] width 9 height 9
